Goal: Check status: Check status

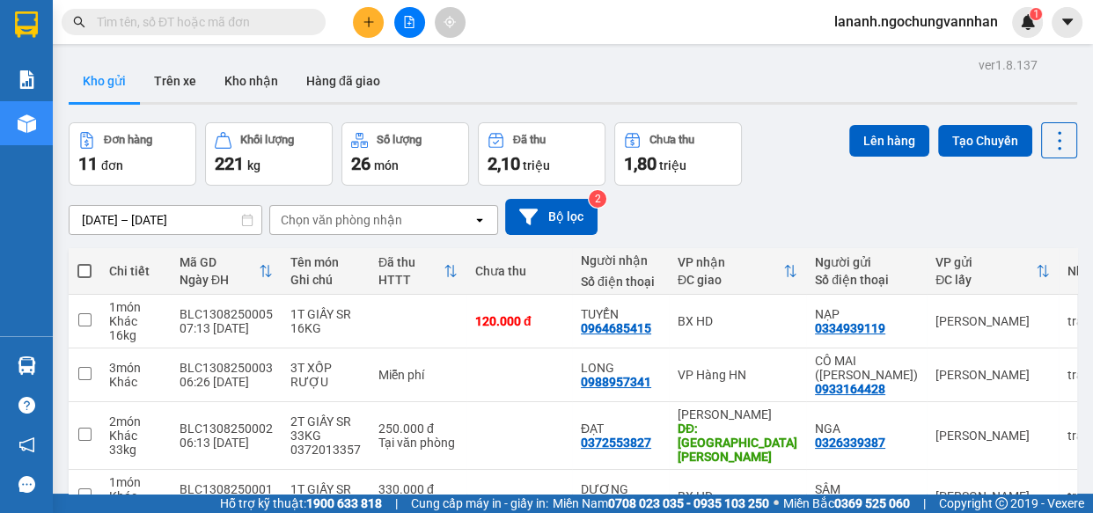
click at [750, 203] on div "[DATE] – [DATE] Press the down arrow key to interact with the calendar and sele…" at bounding box center [573, 217] width 1008 height 36
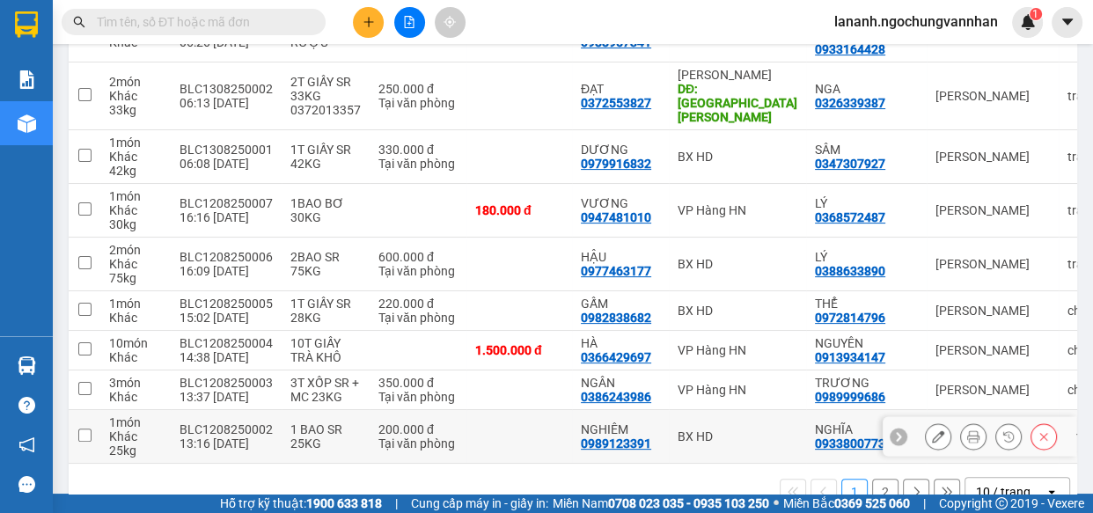
scroll to position [372, 0]
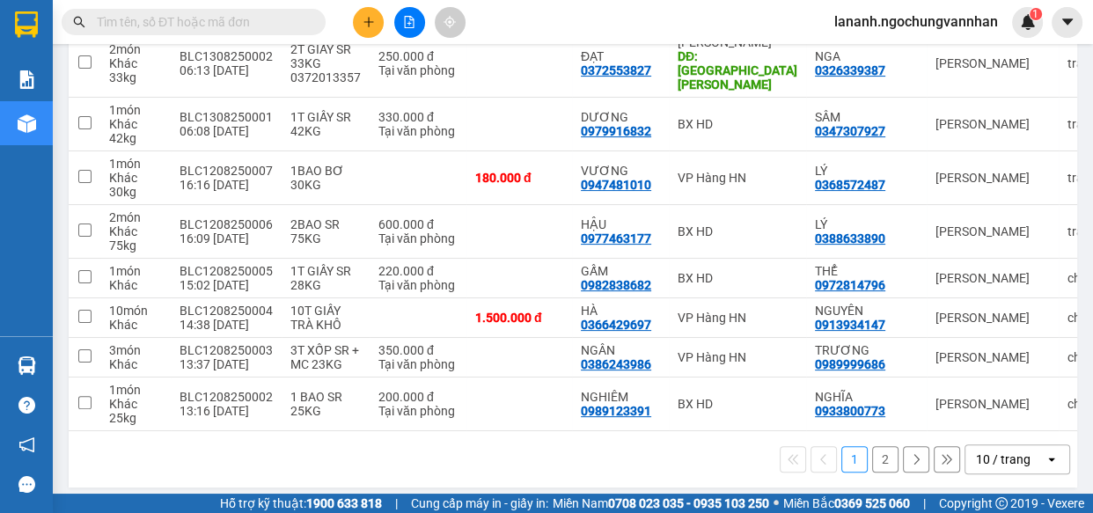
click at [1029, 451] on div "10 / trang" at bounding box center [1004, 459] width 79 height 28
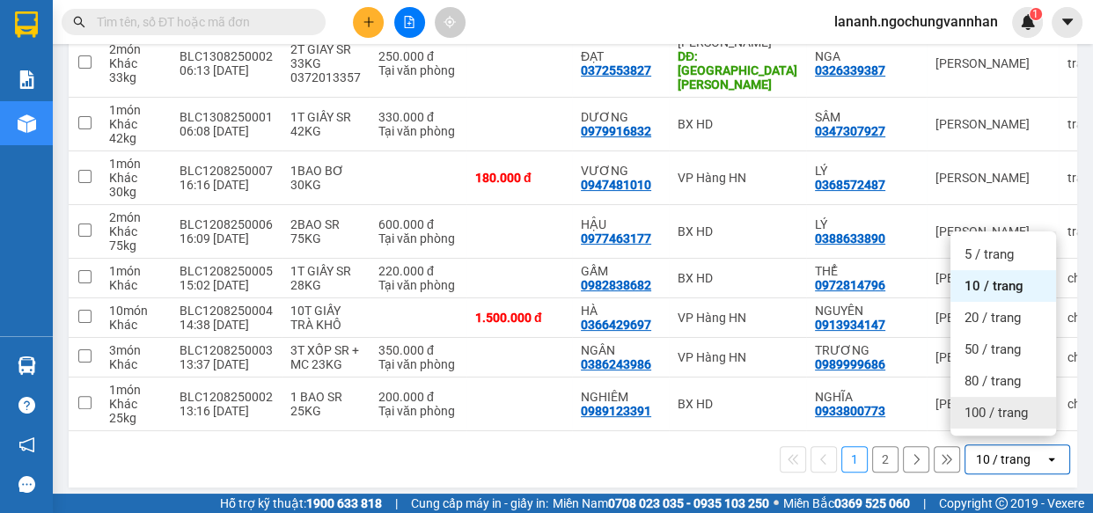
click at [1005, 417] on span "100 / trang" at bounding box center [995, 413] width 63 height 18
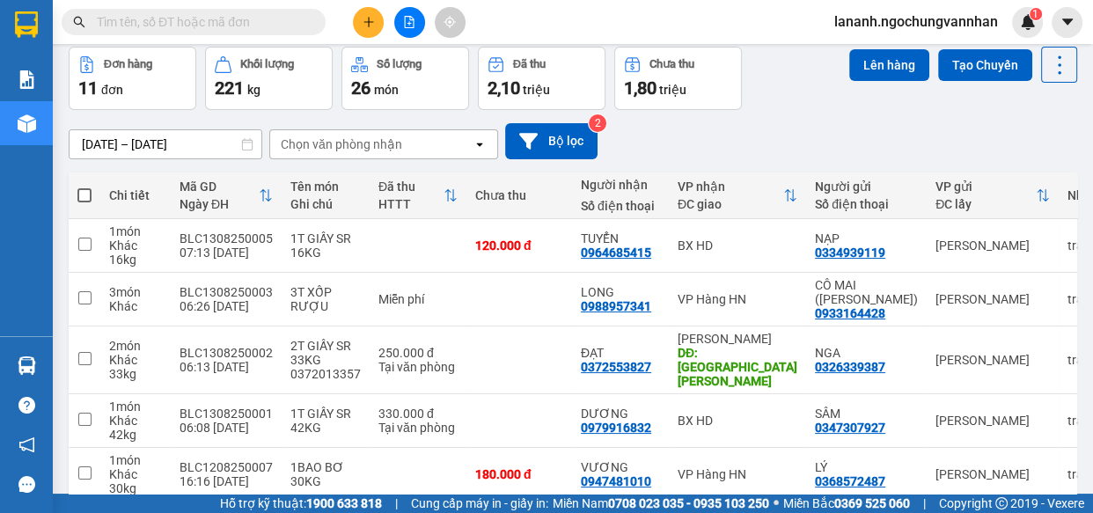
scroll to position [239, 0]
